Goal: Task Accomplishment & Management: Complete application form

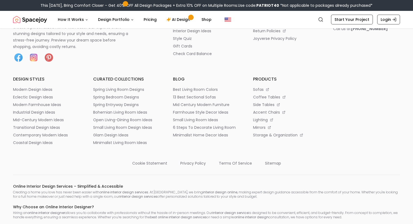
scroll to position [204, 0]
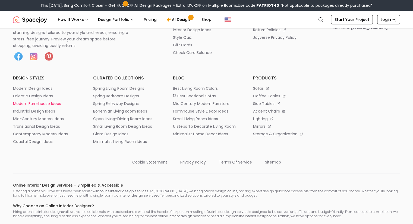
click at [42, 104] on p "modern farmhouse ideas" at bounding box center [37, 103] width 48 height 5
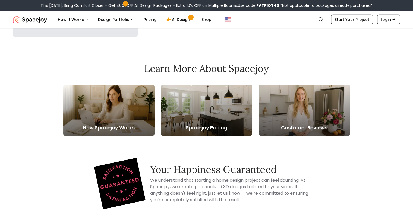
scroll to position [1751, 0]
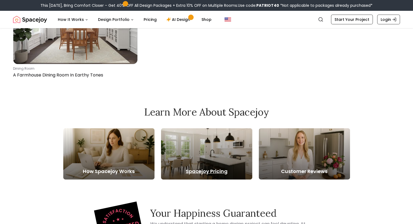
click at [203, 172] on h5 "Spacejoy Pricing" at bounding box center [206, 172] width 91 height 8
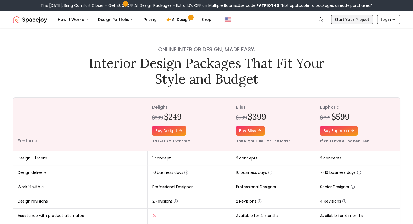
click at [347, 20] on link "Start Your Project" at bounding box center [352, 20] width 42 height 10
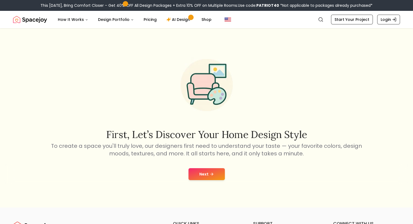
click at [203, 173] on button "Next" at bounding box center [207, 174] width 36 height 12
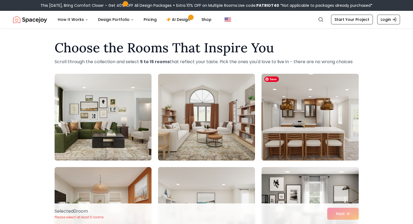
click at [309, 138] on img at bounding box center [310, 117] width 102 height 91
